Goal: Task Accomplishment & Management: Manage account settings

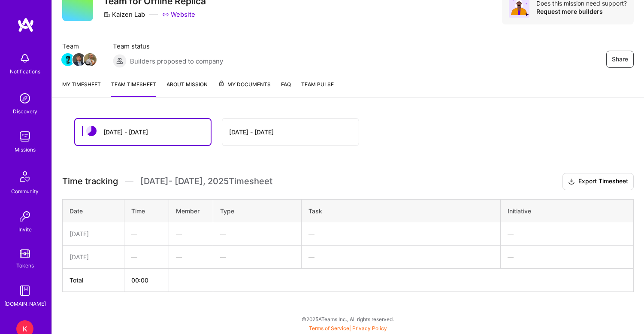
scroll to position [40, 0]
click at [88, 87] on link "My timesheet" at bounding box center [81, 88] width 39 height 17
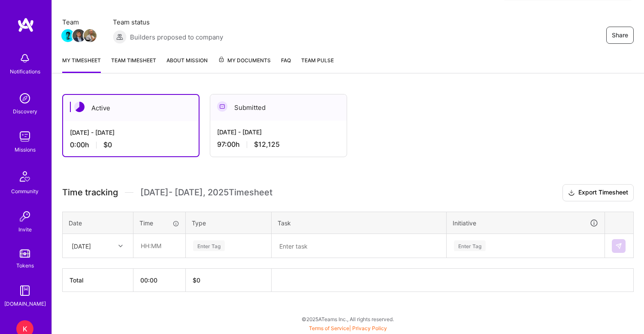
scroll to position [64, 0]
click at [139, 59] on link "Team timesheet" at bounding box center [133, 64] width 45 height 17
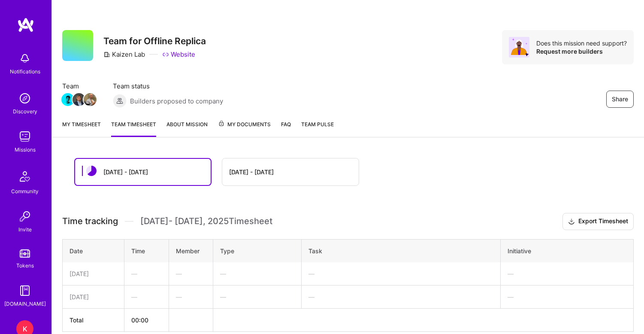
click at [259, 175] on div "[DATE] - [DATE]" at bounding box center [251, 171] width 45 height 9
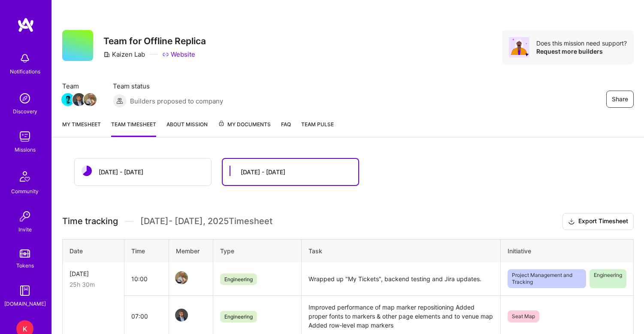
click at [127, 124] on link "Team timesheet" at bounding box center [133, 128] width 45 height 17
click at [155, 173] on div "[DATE] - [DATE]" at bounding box center [143, 171] width 136 height 27
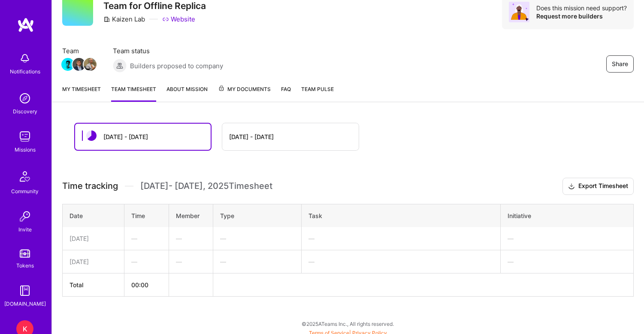
scroll to position [40, 0]
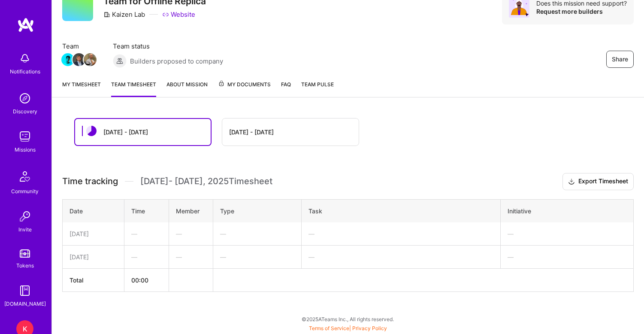
click at [136, 258] on div "—" at bounding box center [146, 256] width 30 height 9
click at [143, 258] on div "—" at bounding box center [146, 256] width 30 height 9
click at [138, 258] on div "—" at bounding box center [146, 256] width 30 height 9
click at [83, 85] on link "My timesheet" at bounding box center [81, 88] width 39 height 17
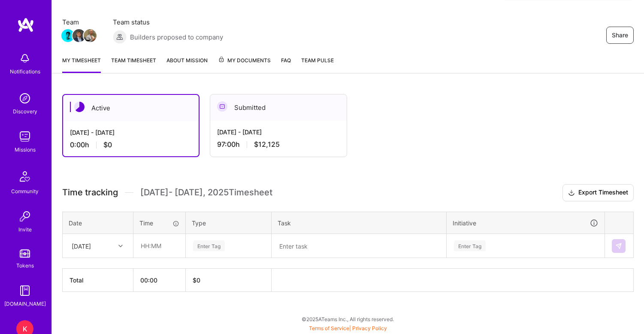
scroll to position [64, 0]
click at [152, 248] on input "text" at bounding box center [159, 245] width 51 height 23
type input "08:00"
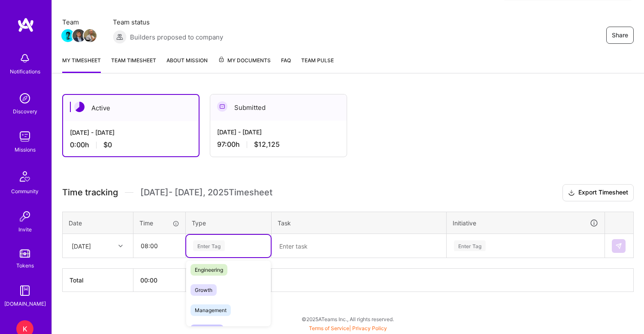
scroll to position [67, 0]
click at [214, 269] on span "Engineering" at bounding box center [208, 268] width 37 height 12
click at [320, 249] on textarea at bounding box center [358, 246] width 173 height 22
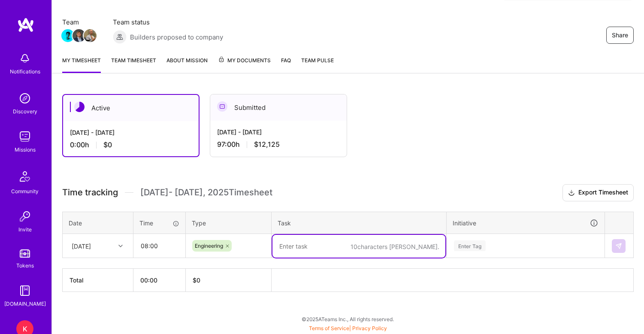
paste textarea "Expanded filter edge-case testing, began wiring filters into incremental update…"
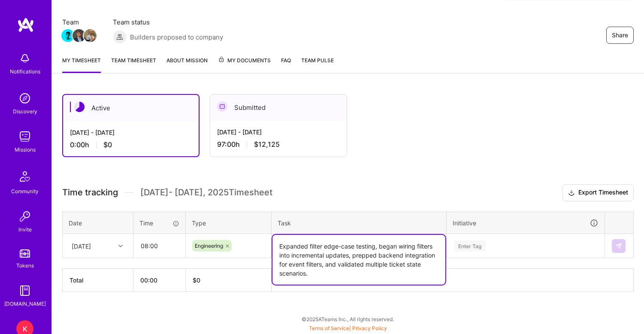
type textarea "Expanded filter edge-case testing, began wiring filters into incremental update…"
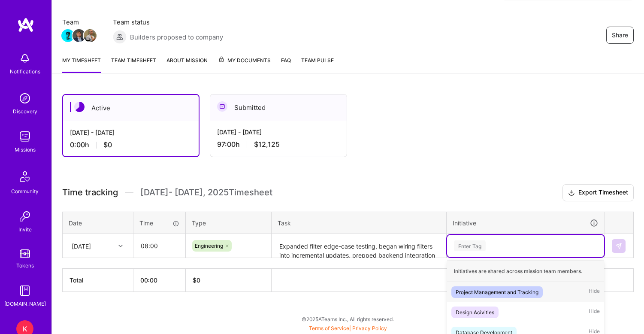
drag, startPoint x: 468, startPoint y: 250, endPoint x: 477, endPoint y: 244, distance: 10.5
click at [468, 250] on div "option Project Management and Tracking focused, 1 of 7. 7 results available. Us…" at bounding box center [525, 246] width 157 height 22
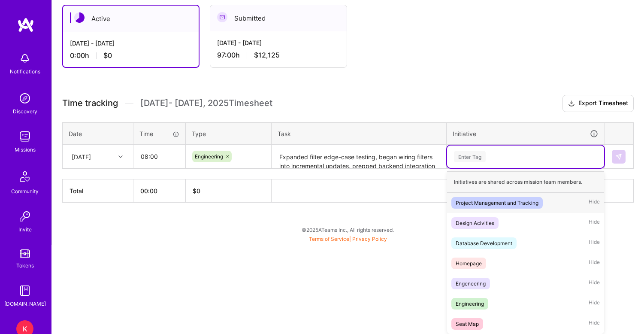
click at [477, 244] on div "Initiatives are shared across mission team members. Project Management and Trac…" at bounding box center [525, 252] width 157 height 163
click at [480, 304] on div "Engineering" at bounding box center [470, 303] width 28 height 9
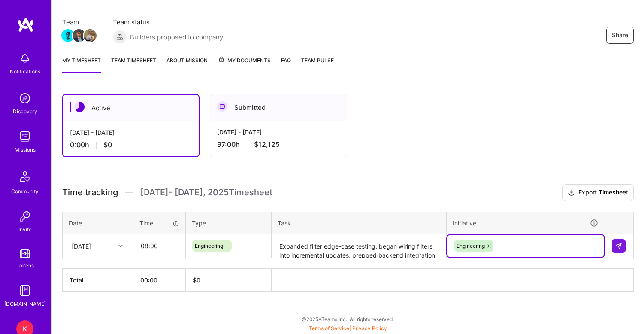
scroll to position [64, 0]
click at [506, 187] on h3 "Time tracking Aug 16 - Aug 31 , 2025 Timesheet Export Timesheet" at bounding box center [347, 192] width 571 height 17
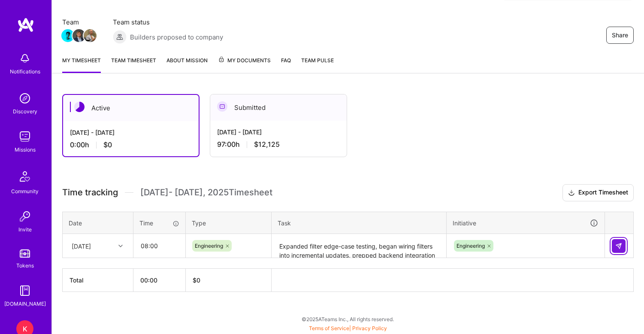
click at [618, 244] on img at bounding box center [618, 245] width 7 height 7
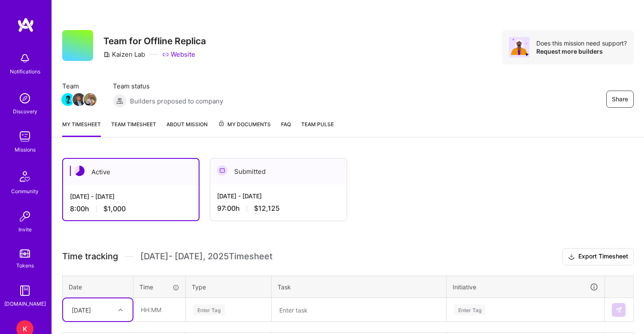
scroll to position [0, 0]
